Goal: Task Accomplishment & Management: Complete application form

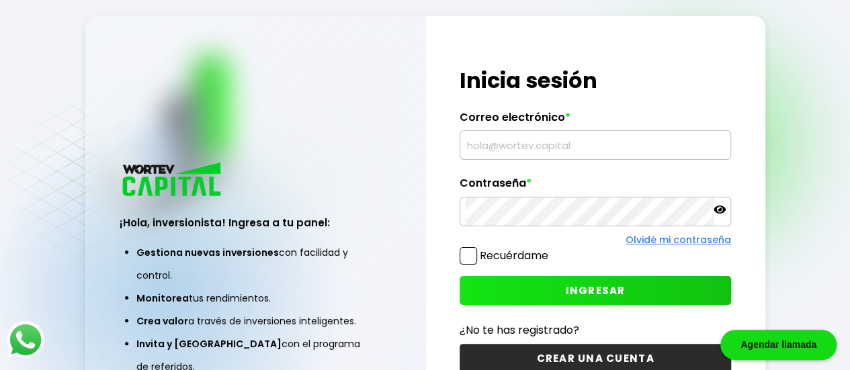
click at [478, 141] on input "text" at bounding box center [594, 145] width 259 height 28
type input "[EMAIL_ADDRESS][DOMAIN_NAME]"
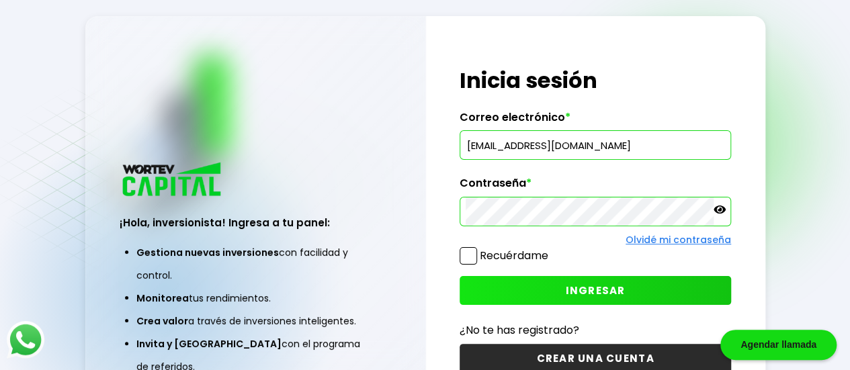
click at [719, 212] on icon at bounding box center [719, 210] width 12 height 8
click at [564, 289] on button "INGRESAR" at bounding box center [594, 290] width 271 height 29
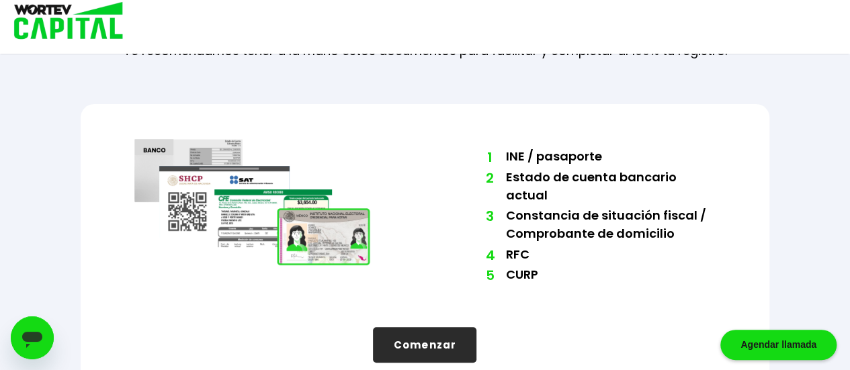
scroll to position [106, 0]
